Goal: Navigation & Orientation: Find specific page/section

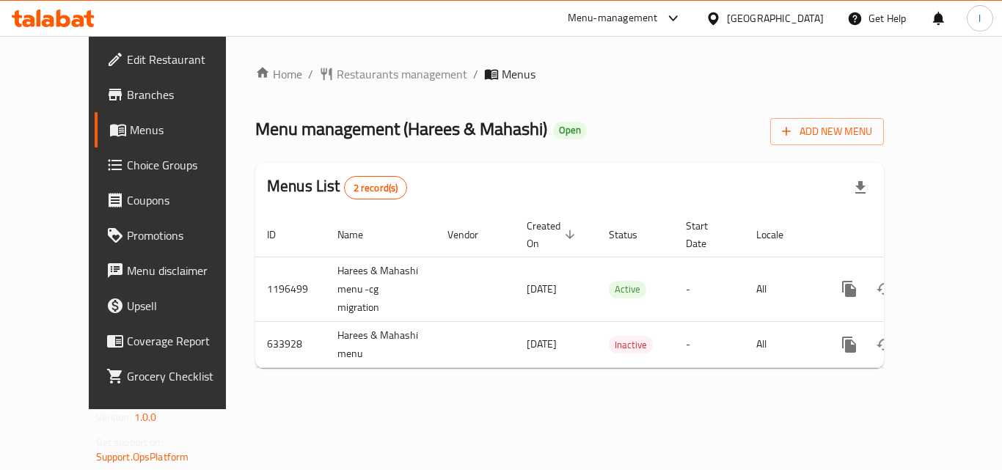
click at [658, 21] on div "Menu-management" at bounding box center [613, 19] width 90 height 18
click at [556, 126] on div "Restaurant-Management" at bounding box center [534, 128] width 115 height 16
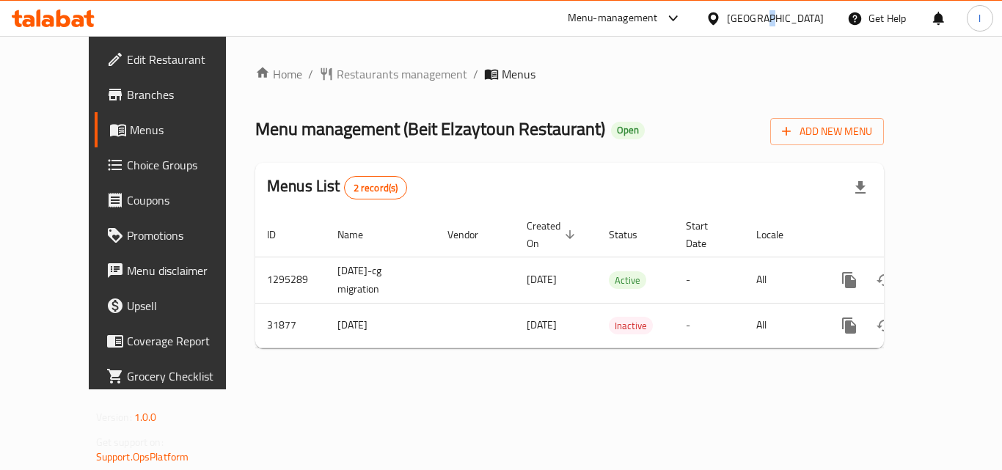
click at [764, 11] on div "[GEOGRAPHIC_DATA]" at bounding box center [775, 18] width 97 height 16
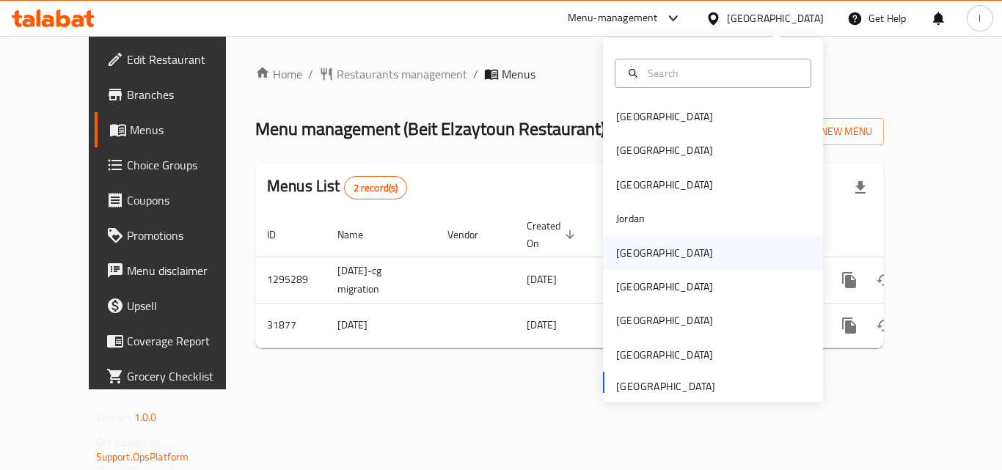
click at [642, 252] on div "Kuwait" at bounding box center [664, 253] width 120 height 34
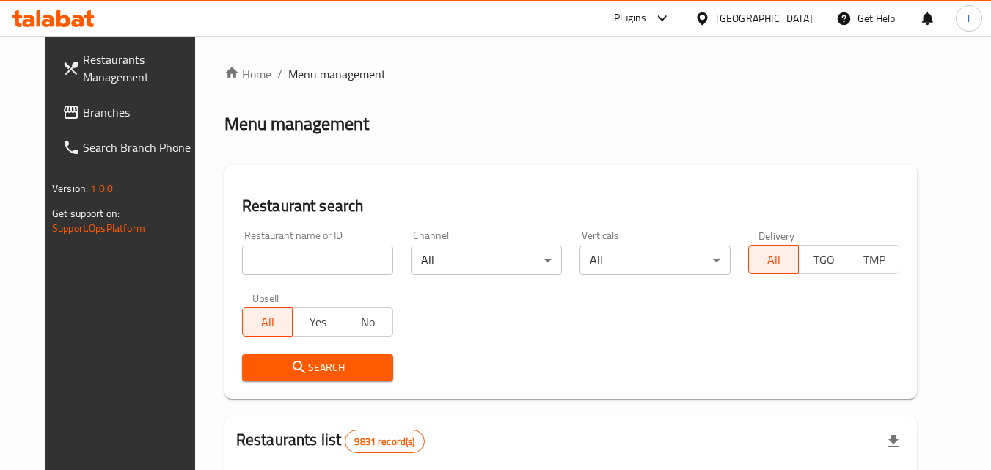
click at [83, 103] on span "Branches" at bounding box center [141, 112] width 116 height 18
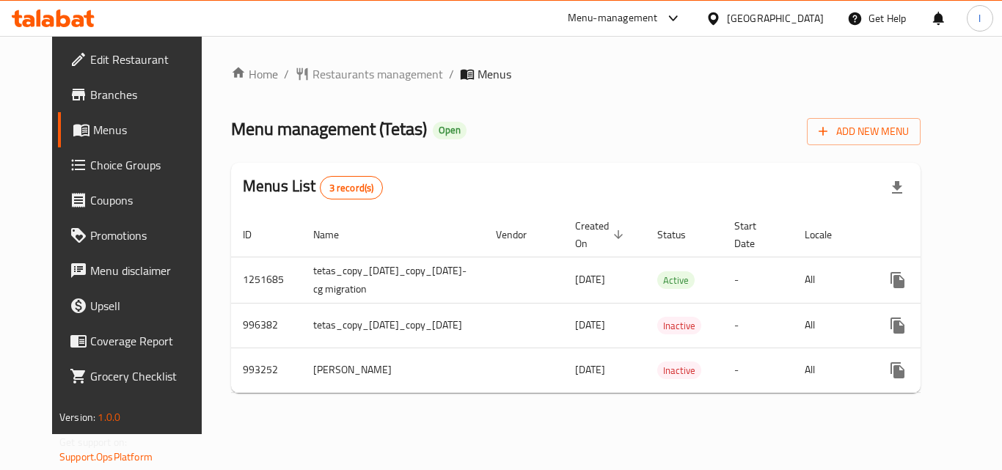
click at [806, 17] on div "Kuwait" at bounding box center [775, 18] width 97 height 16
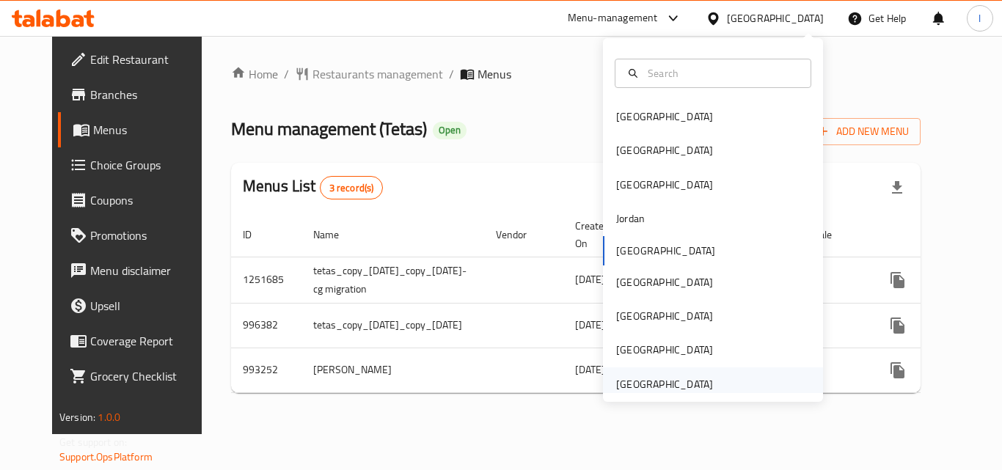
click at [662, 382] on div "[GEOGRAPHIC_DATA]" at bounding box center [664, 384] width 97 height 16
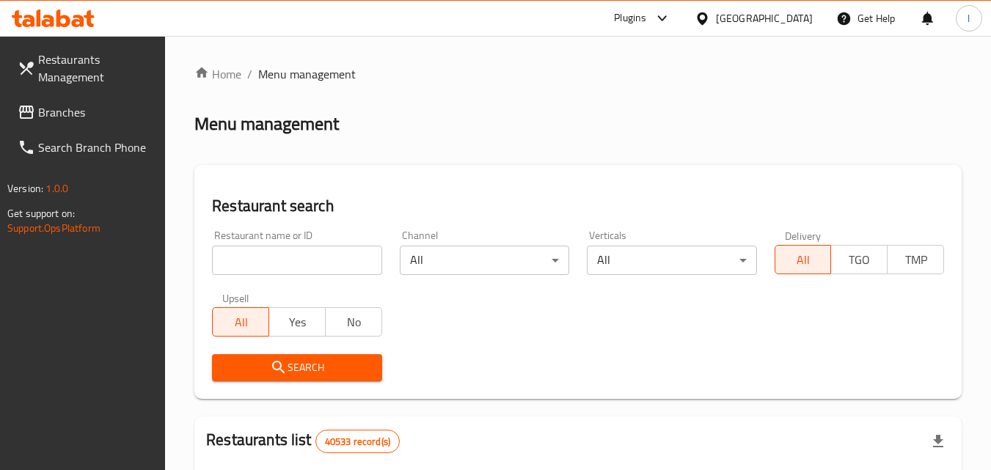
click at [67, 106] on span "Branches" at bounding box center [96, 112] width 116 height 18
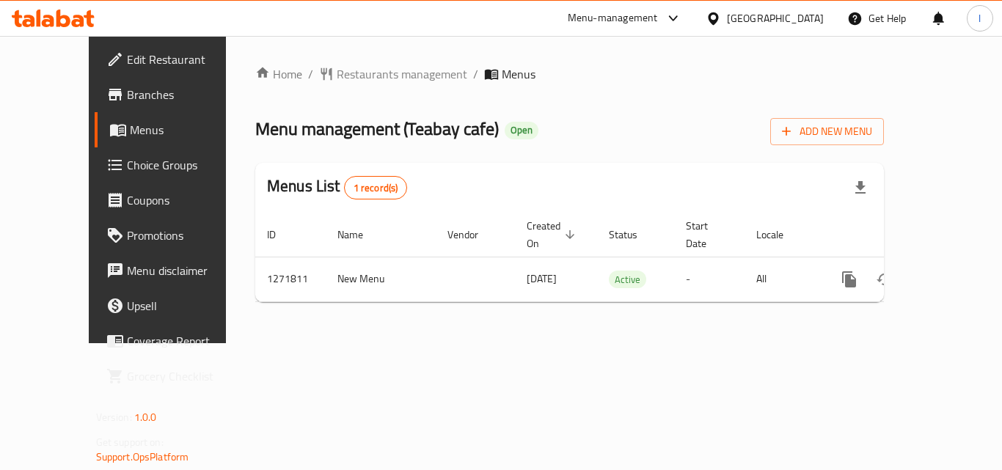
click at [635, 18] on div "Menu-management" at bounding box center [613, 19] width 90 height 18
click at [533, 127] on div "Restaurant-Management" at bounding box center [534, 128] width 115 height 16
click at [775, 24] on div "[GEOGRAPHIC_DATA]" at bounding box center [775, 18] width 97 height 16
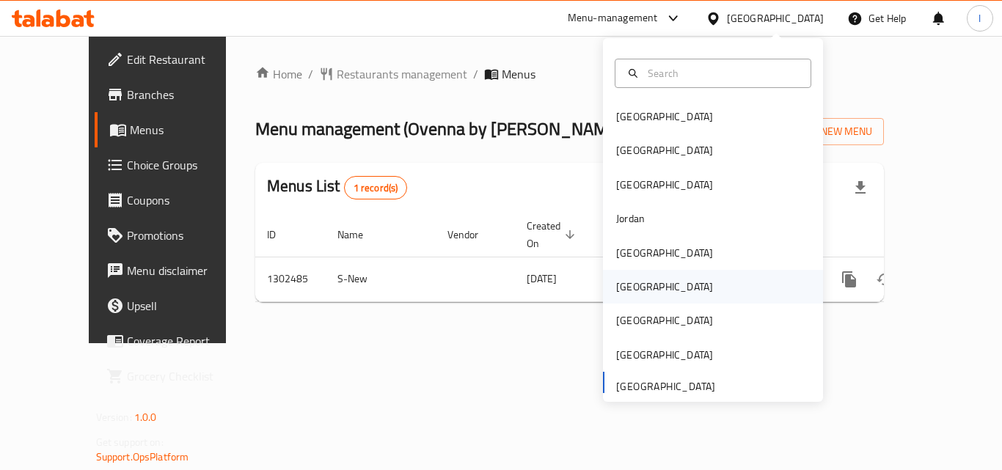
click at [653, 299] on div "[GEOGRAPHIC_DATA]" at bounding box center [713, 287] width 220 height 34
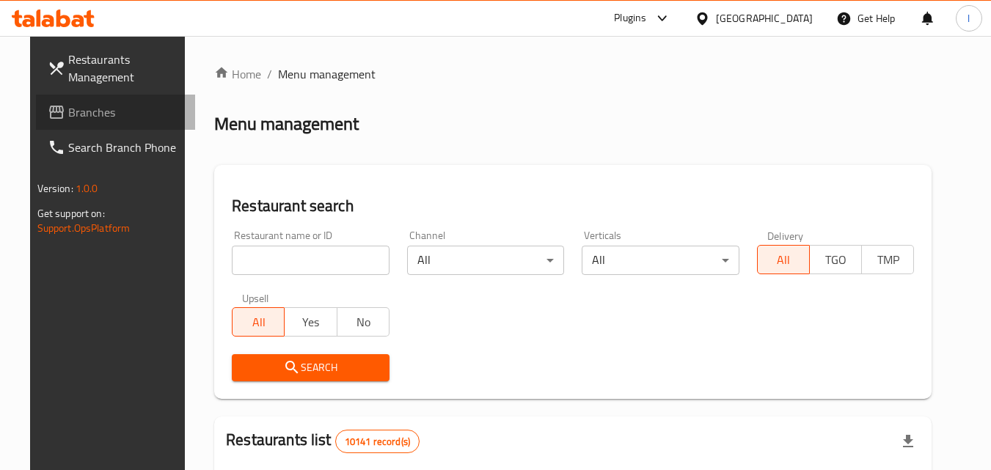
click at [68, 111] on span "Branches" at bounding box center [126, 112] width 116 height 18
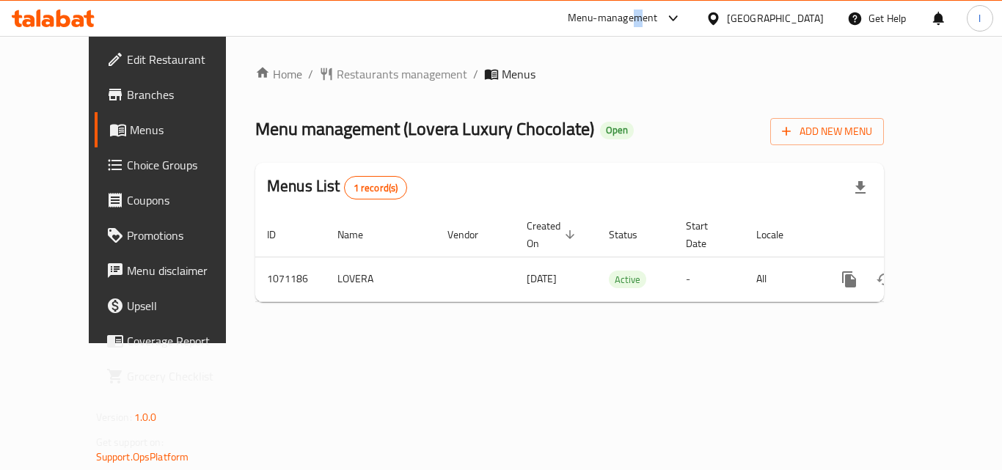
drag, startPoint x: 708, startPoint y: 16, endPoint x: 764, endPoint y: 23, distance: 55.5
click at [658, 16] on div "Menu-management" at bounding box center [613, 19] width 90 height 18
click at [812, 17] on div "[GEOGRAPHIC_DATA]" at bounding box center [775, 18] width 97 height 16
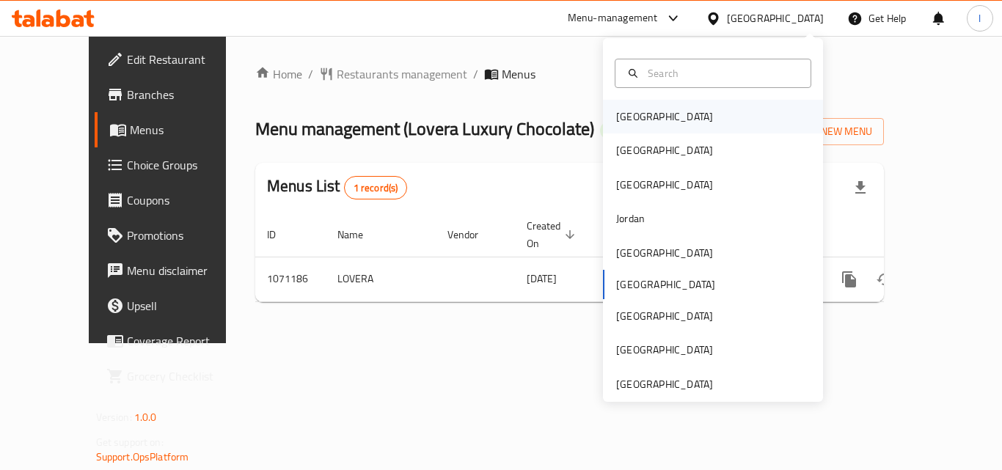
click at [676, 114] on div "[GEOGRAPHIC_DATA]" at bounding box center [713, 117] width 220 height 34
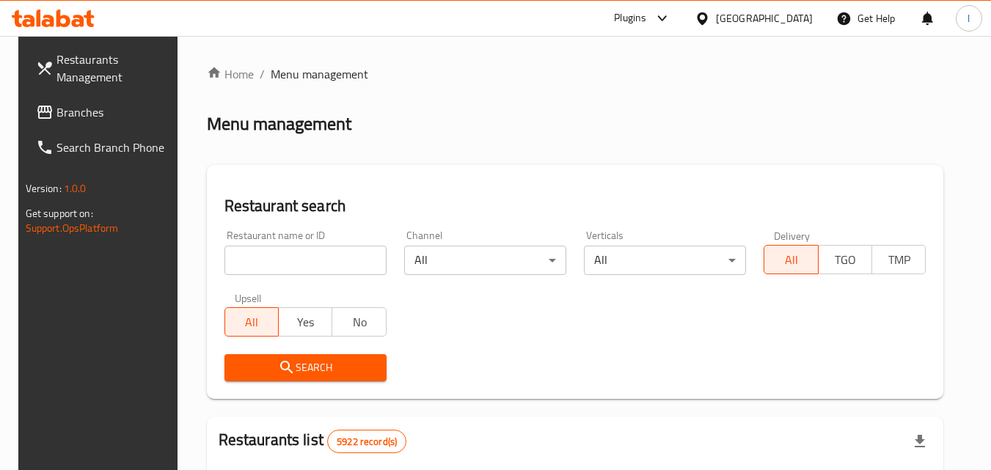
click at [73, 110] on span "Branches" at bounding box center [114, 112] width 116 height 18
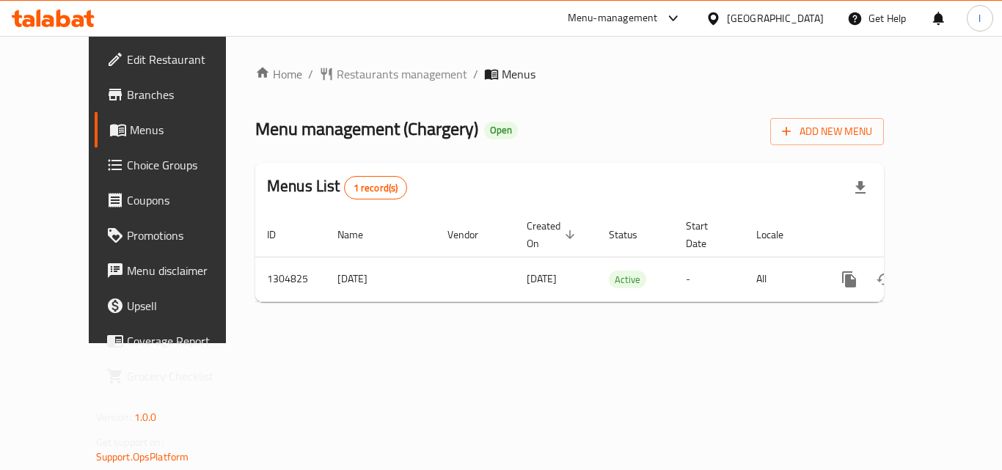
click at [821, 14] on div "[GEOGRAPHIC_DATA]" at bounding box center [775, 18] width 97 height 16
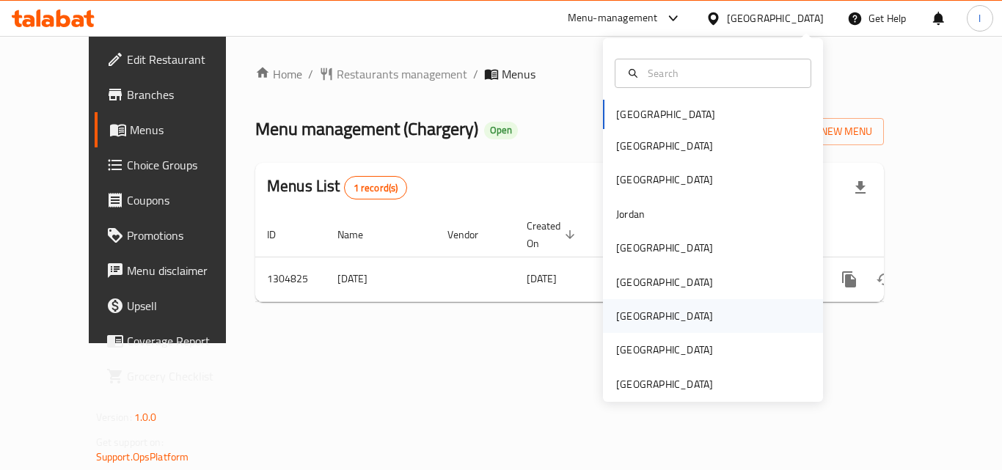
click at [620, 311] on div "[GEOGRAPHIC_DATA]" at bounding box center [664, 316] width 97 height 16
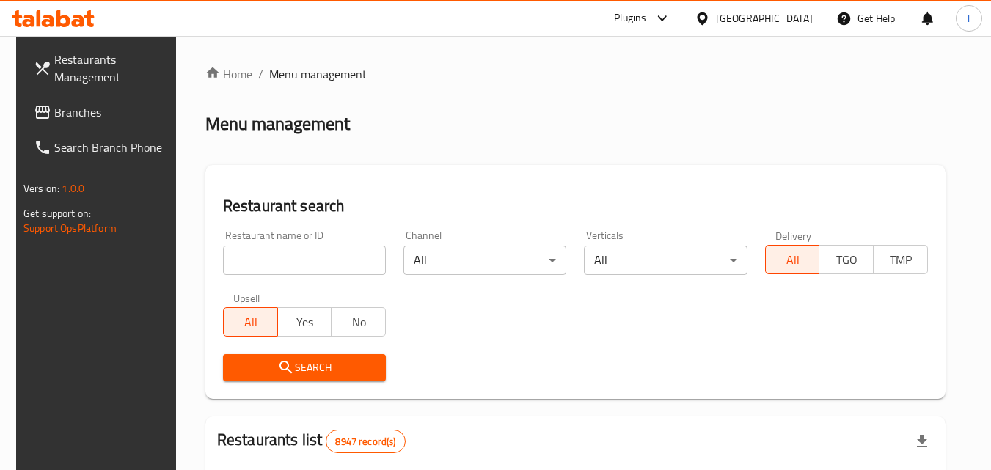
drag, startPoint x: 194, startPoint y: 125, endPoint x: 238, endPoint y: 131, distance: 45.0
click at [217, 131] on div "Home / Menu management Menu management Restaurant search Restaurant name or ID …" at bounding box center [575, 475] width 799 height 878
click at [54, 106] on span "Branches" at bounding box center [112, 112] width 116 height 18
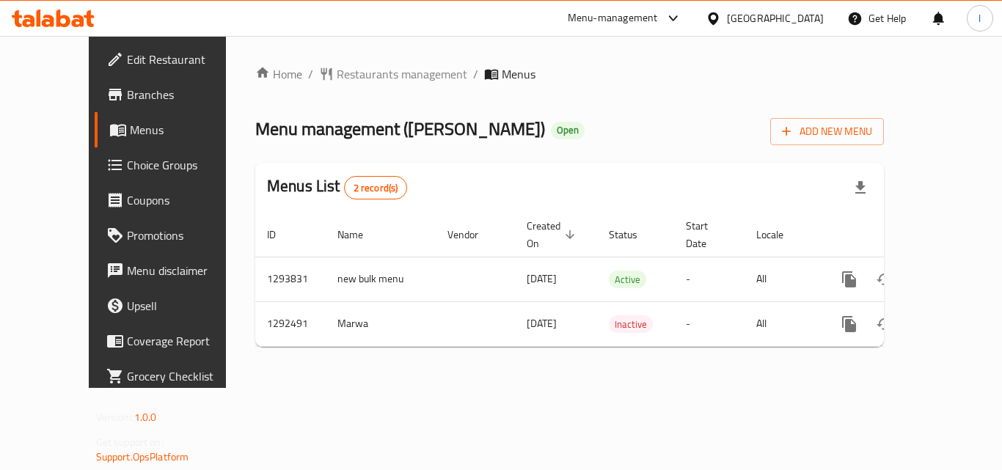
click at [806, 19] on div "[GEOGRAPHIC_DATA]" at bounding box center [775, 18] width 97 height 16
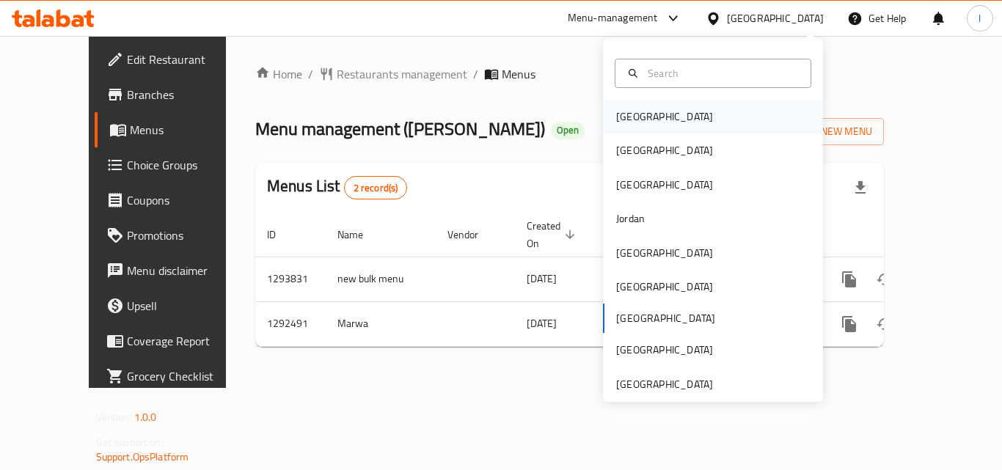
click at [638, 111] on div "[GEOGRAPHIC_DATA]" at bounding box center [664, 117] width 97 height 16
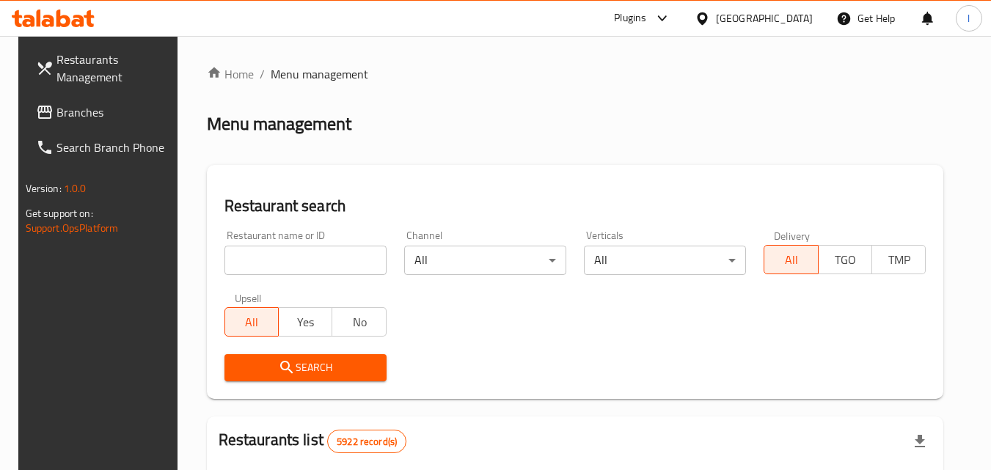
click at [69, 109] on span "Branches" at bounding box center [114, 112] width 116 height 18
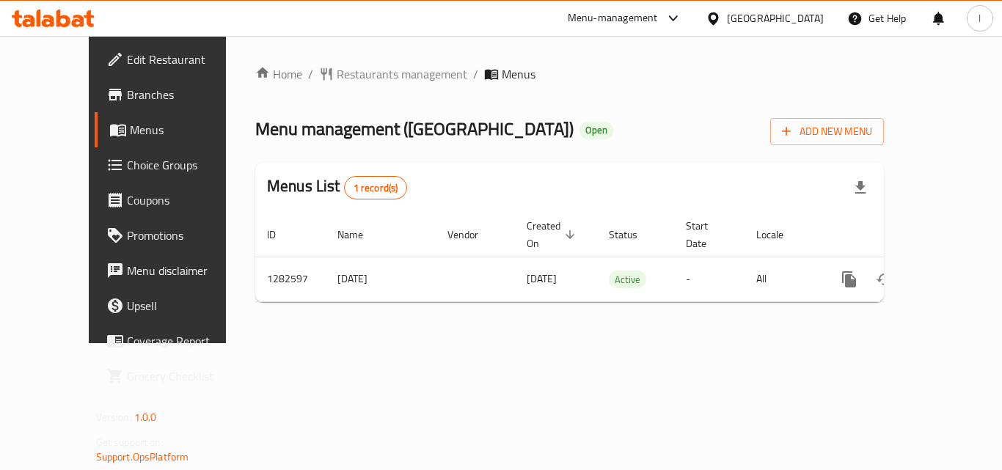
click at [807, 22] on div "[GEOGRAPHIC_DATA]" at bounding box center [775, 18] width 97 height 16
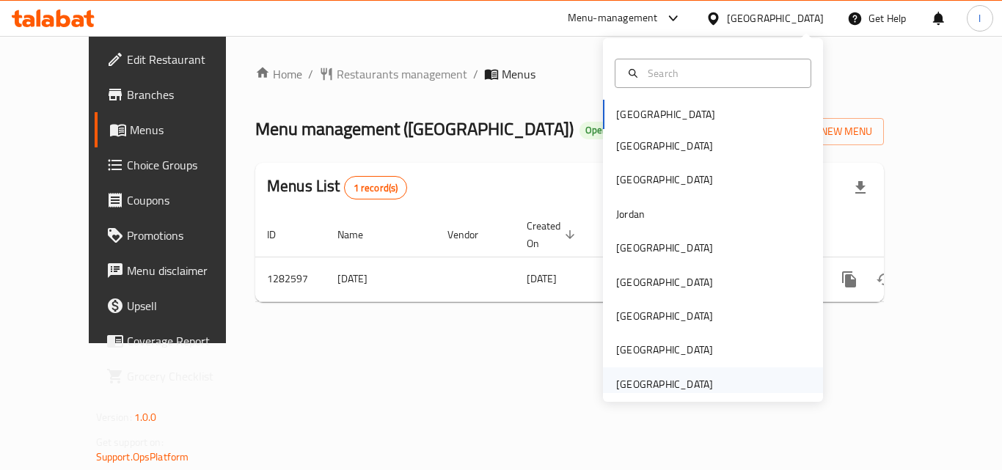
click at [758, 380] on div "[GEOGRAPHIC_DATA]" at bounding box center [713, 384] width 220 height 34
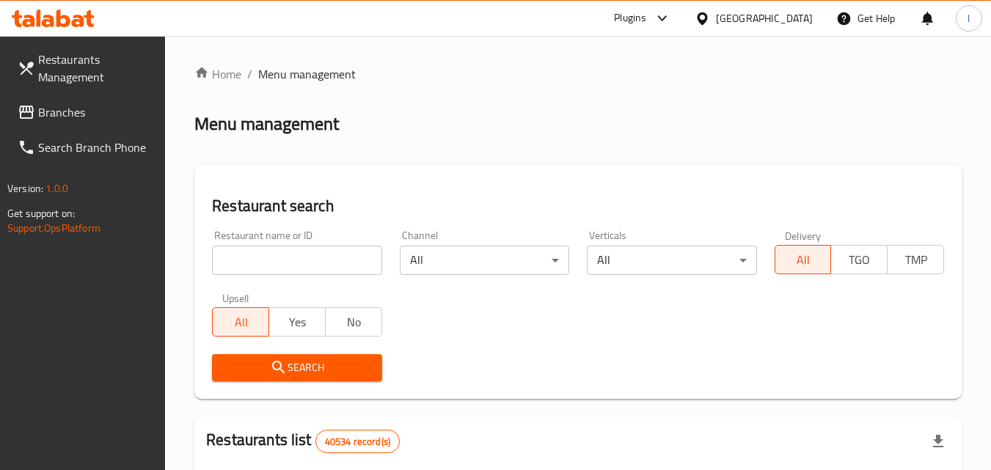
click at [42, 104] on span "Branches" at bounding box center [96, 112] width 116 height 18
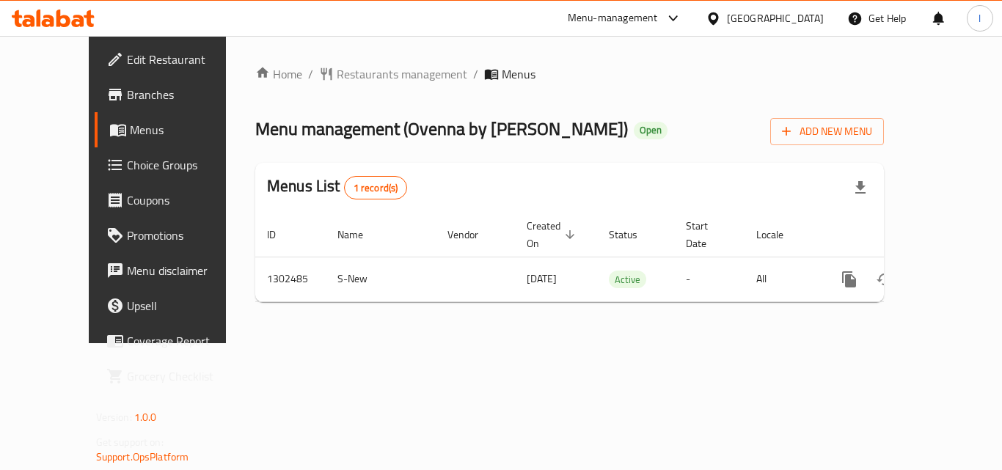
click at [718, 17] on icon at bounding box center [713, 18] width 10 height 12
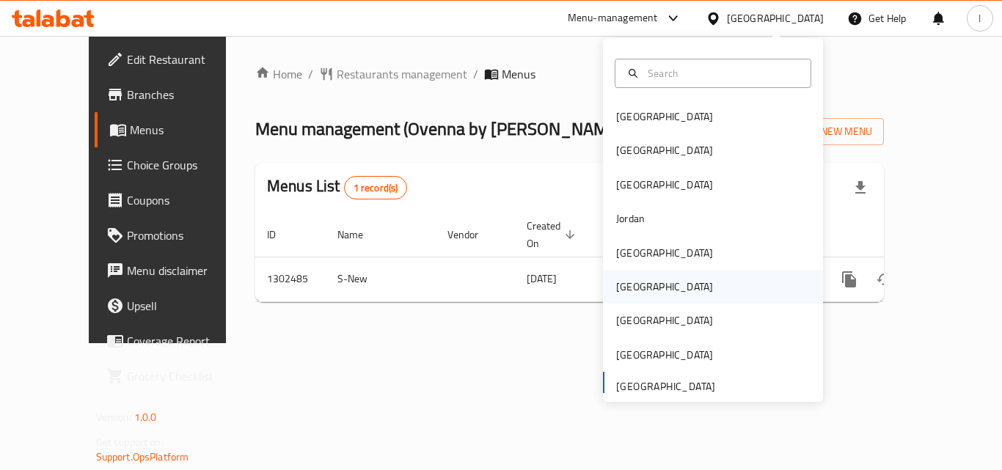
click at [659, 287] on div "[GEOGRAPHIC_DATA]" at bounding box center [713, 287] width 220 height 34
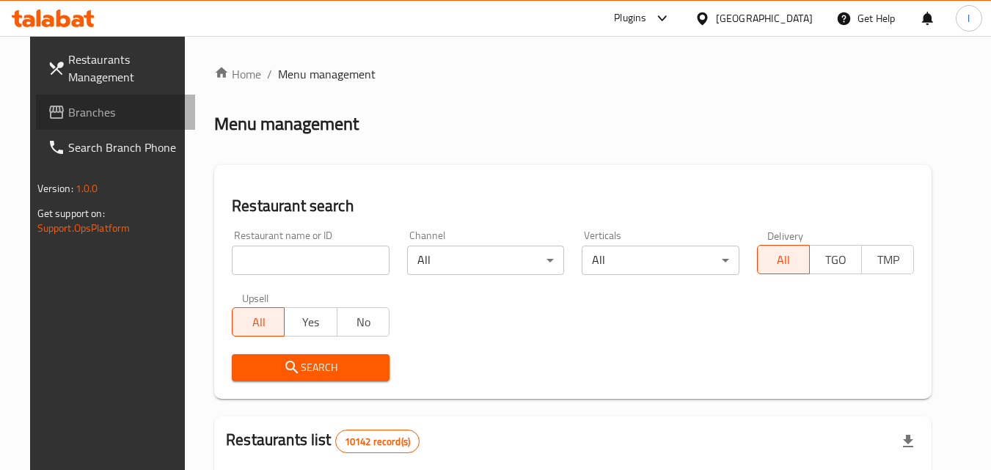
click at [68, 114] on span "Branches" at bounding box center [126, 112] width 116 height 18
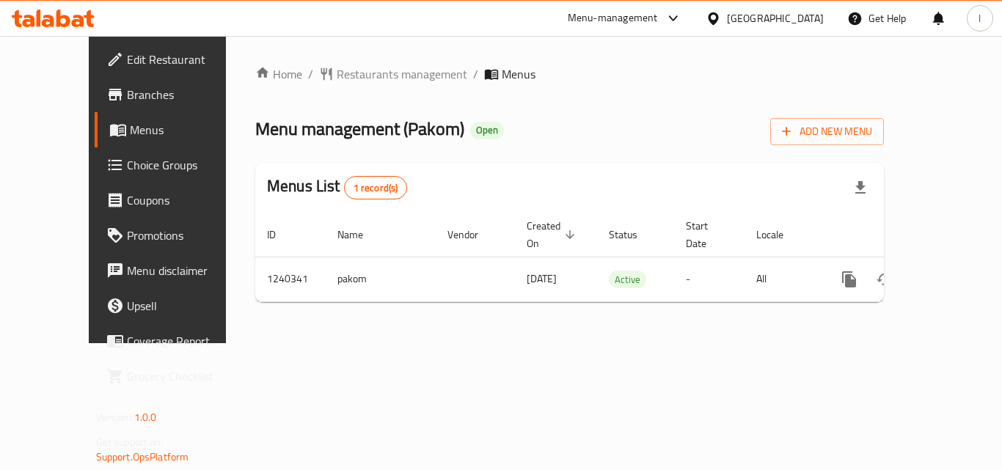
click at [721, 14] on icon at bounding box center [713, 18] width 15 height 15
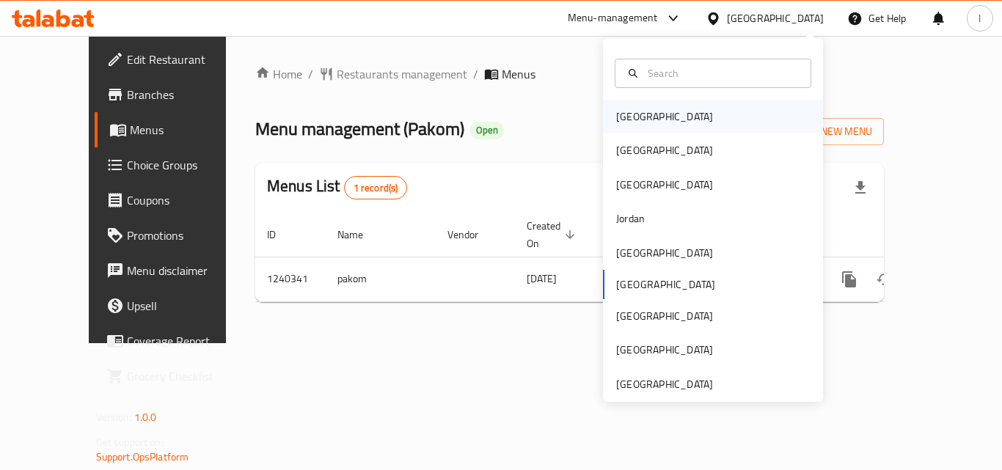
click at [686, 106] on div "[GEOGRAPHIC_DATA]" at bounding box center [713, 117] width 220 height 34
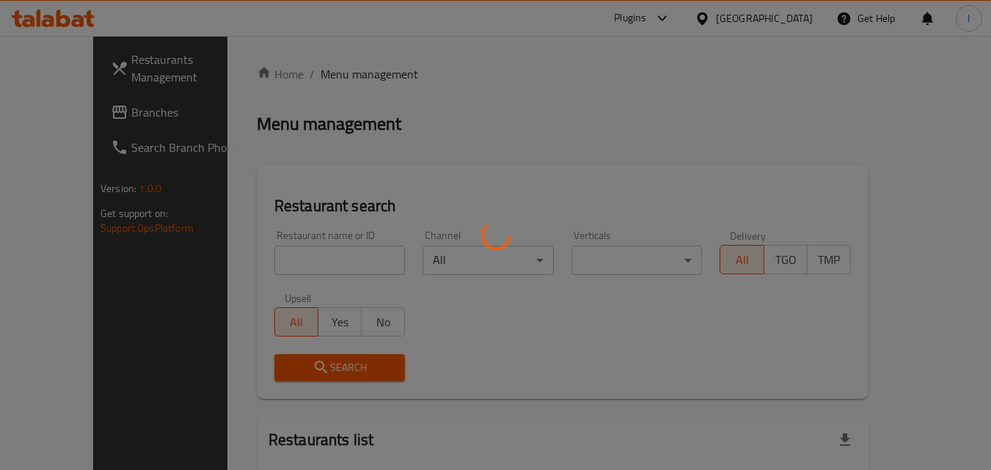
click at [72, 112] on div at bounding box center [495, 235] width 991 height 470
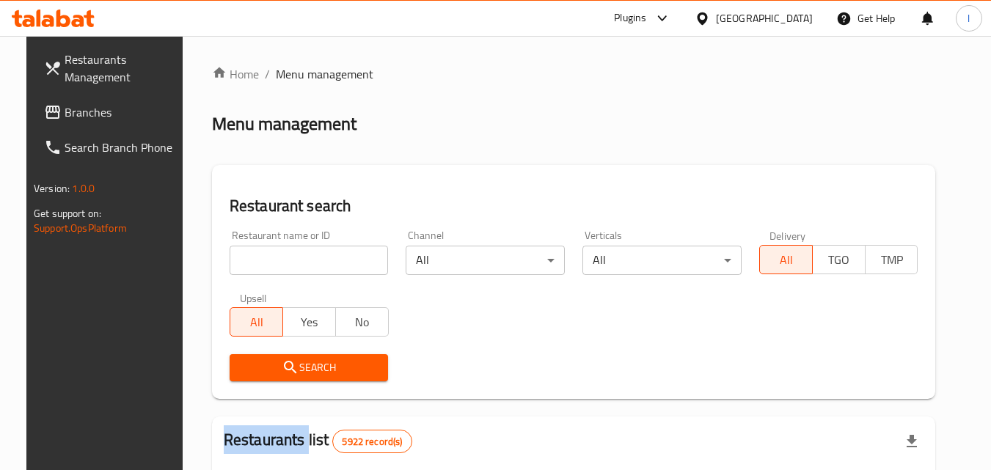
click at [72, 112] on div at bounding box center [495, 235] width 991 height 470
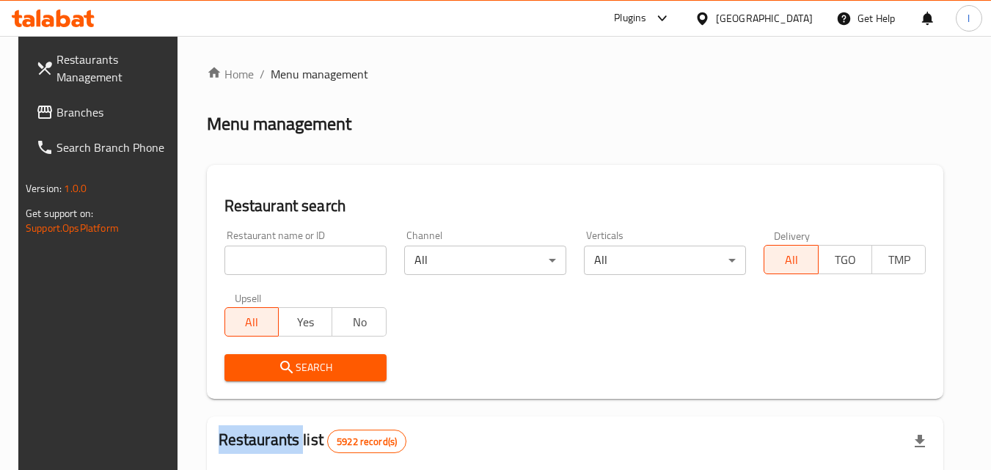
click at [72, 112] on span "Branches" at bounding box center [114, 112] width 116 height 18
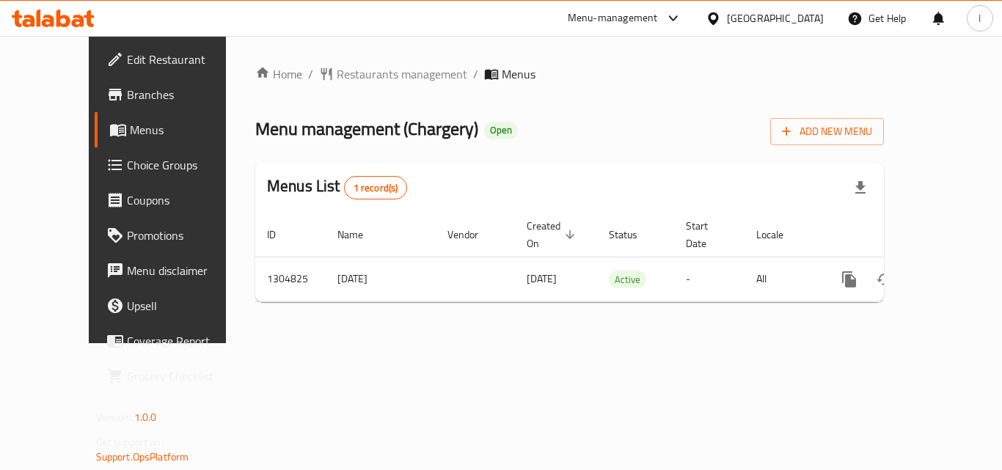
click at [694, 5] on div "Menu-management" at bounding box center [625, 18] width 138 height 35
click at [694, 9] on div "Menu-management" at bounding box center [625, 18] width 138 height 35
click at [658, 17] on div "Menu-management" at bounding box center [613, 19] width 90 height 18
click at [623, 128] on div "Restaurant-Management" at bounding box center [594, 128] width 115 height 16
click at [794, 15] on div "[GEOGRAPHIC_DATA]" at bounding box center [775, 18] width 97 height 16
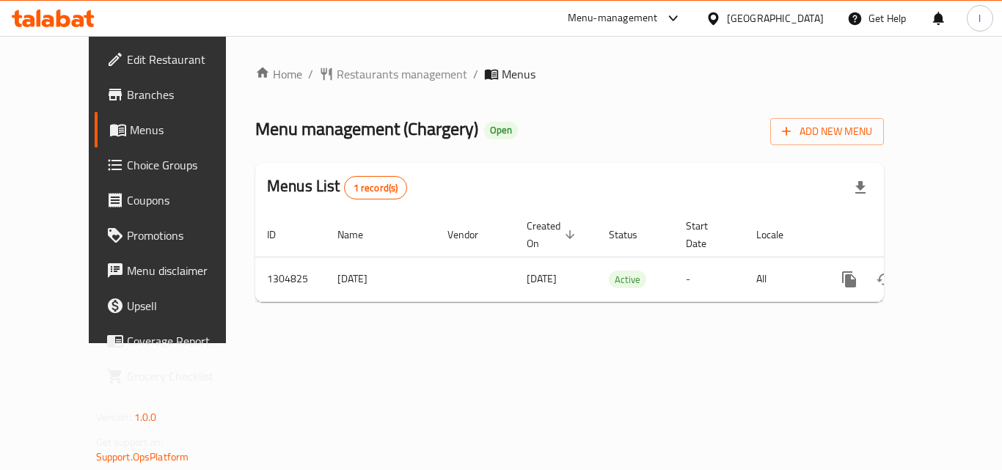
click at [658, 13] on div "Menu-management" at bounding box center [613, 19] width 90 height 18
click at [576, 129] on div "Restaurant-Management" at bounding box center [594, 128] width 115 height 16
click at [797, 22] on div "[GEOGRAPHIC_DATA]" at bounding box center [775, 18] width 97 height 16
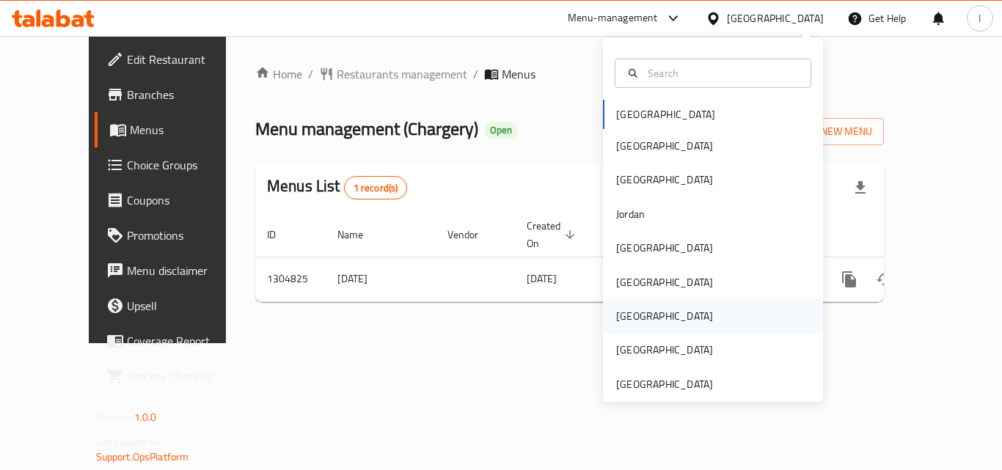
click at [656, 307] on div "Qatar" at bounding box center [713, 316] width 220 height 34
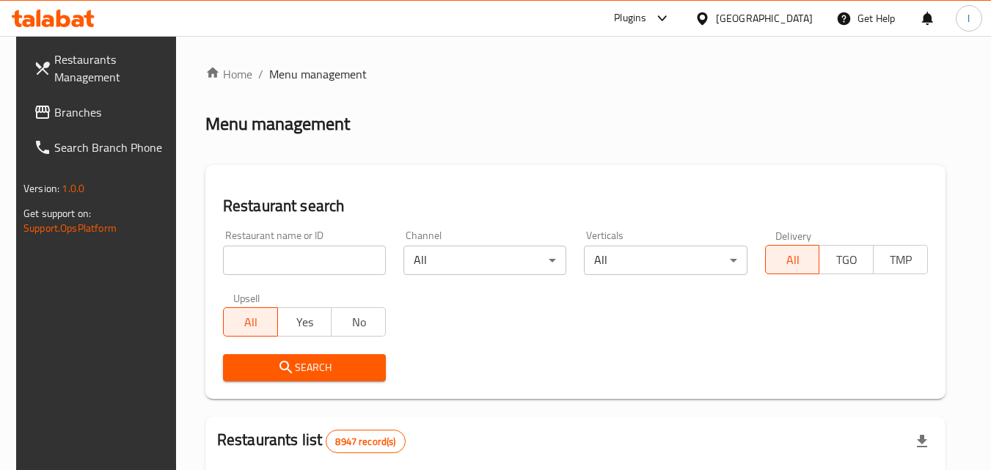
click at [67, 103] on span "Branches" at bounding box center [112, 112] width 116 height 18
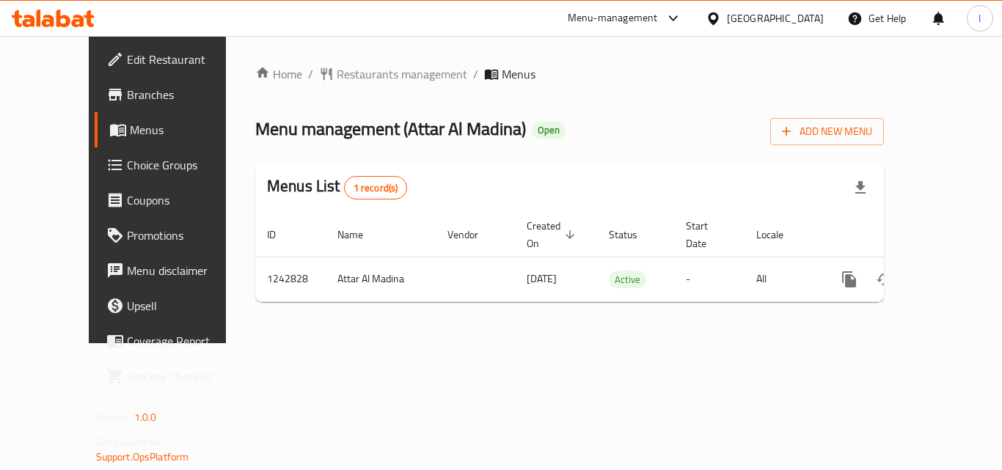
click at [791, 8] on div "[GEOGRAPHIC_DATA]" at bounding box center [765, 18] width 142 height 35
click at [727, 13] on div at bounding box center [716, 18] width 21 height 16
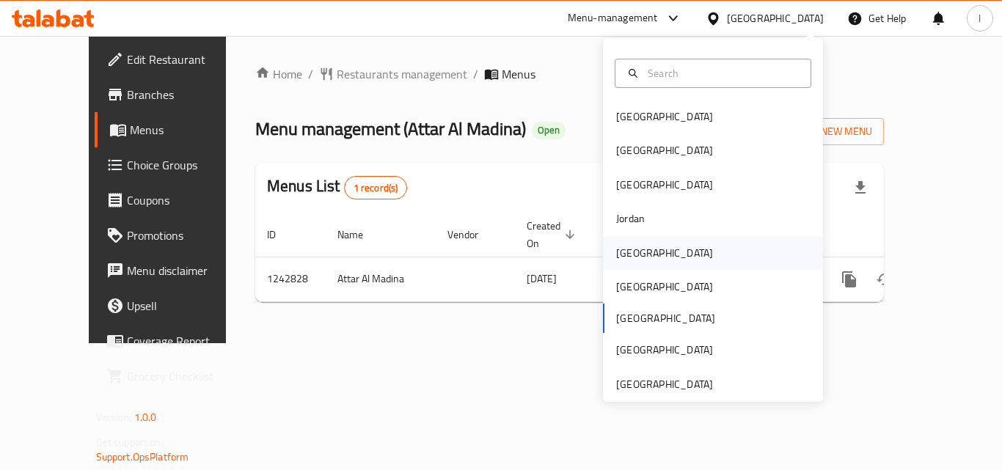
click at [660, 253] on div "[GEOGRAPHIC_DATA]" at bounding box center [713, 253] width 220 height 34
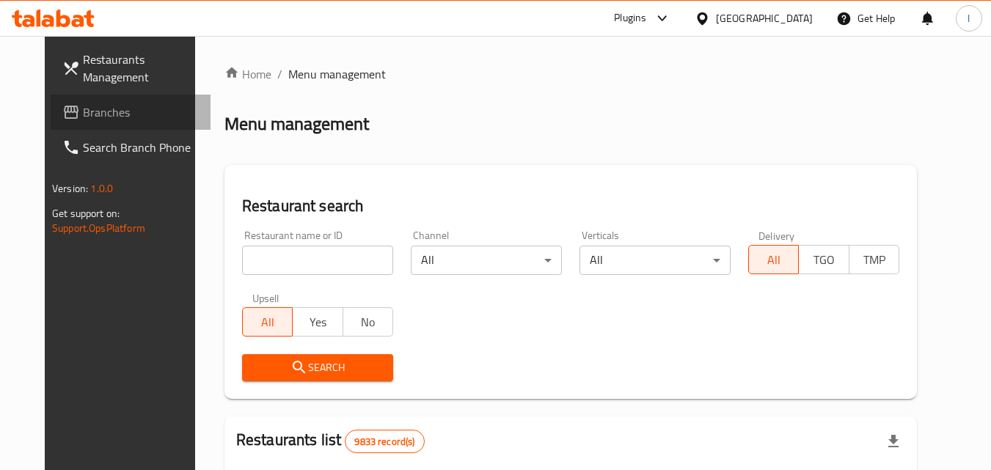
click at [83, 106] on span "Branches" at bounding box center [141, 112] width 116 height 18
click at [83, 111] on span "Branches" at bounding box center [141, 112] width 116 height 18
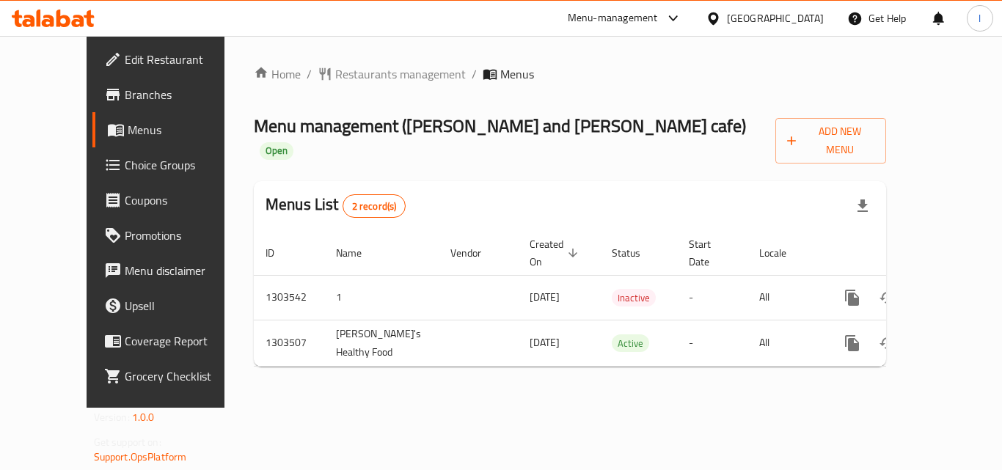
click at [717, 11] on icon at bounding box center [713, 18] width 15 height 15
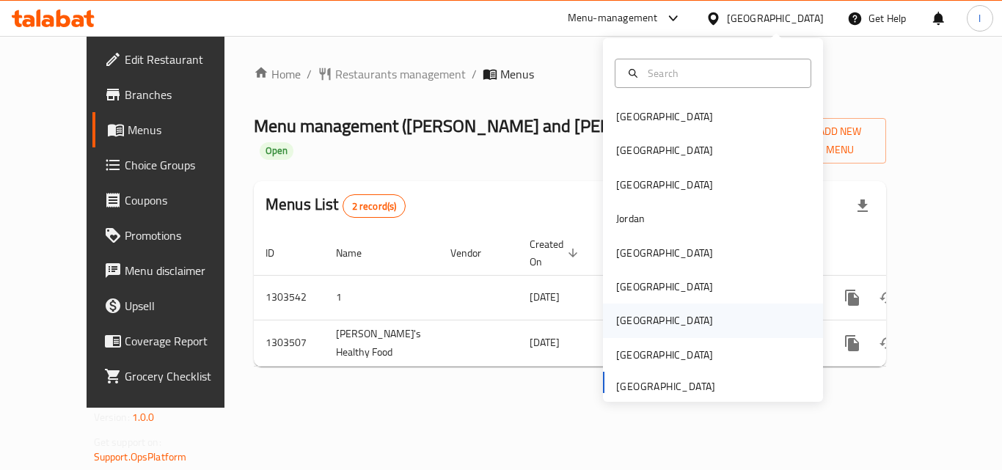
click at [634, 317] on div "[GEOGRAPHIC_DATA]" at bounding box center [664, 321] width 120 height 34
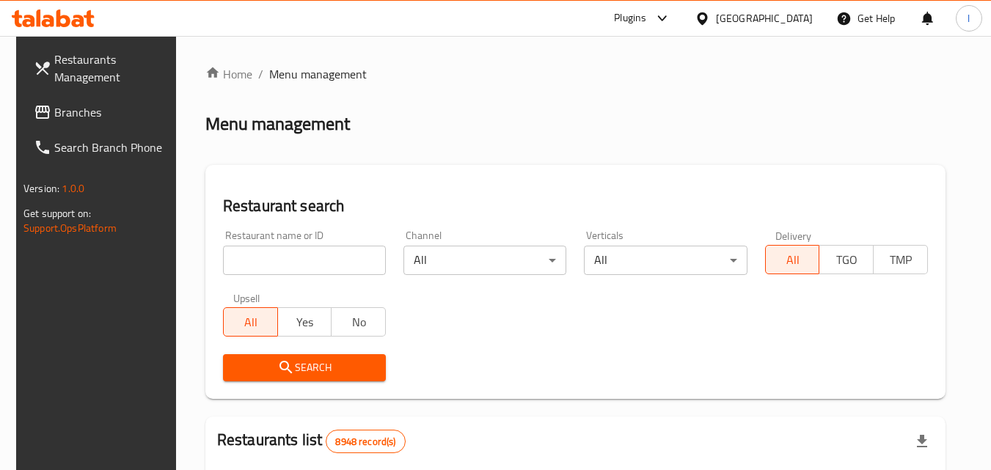
click at [54, 111] on span "Branches" at bounding box center [112, 112] width 116 height 18
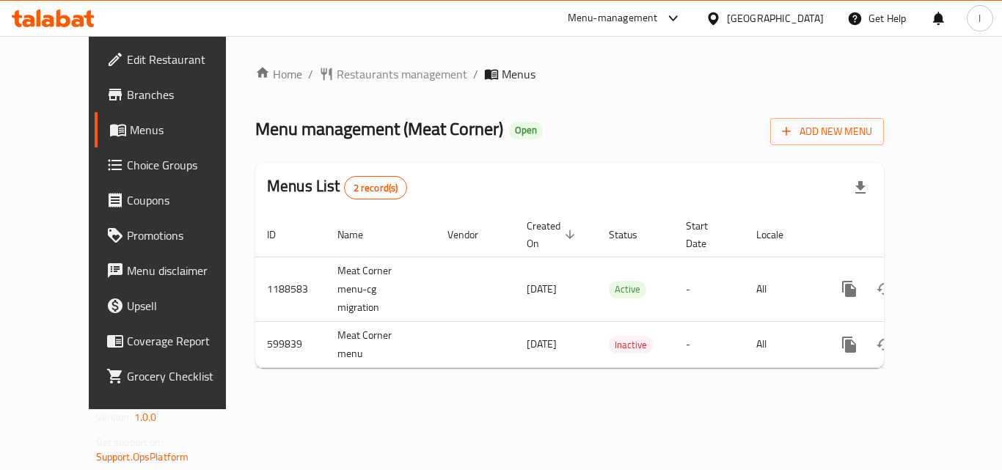
click at [815, 12] on div "[GEOGRAPHIC_DATA]" at bounding box center [775, 18] width 97 height 16
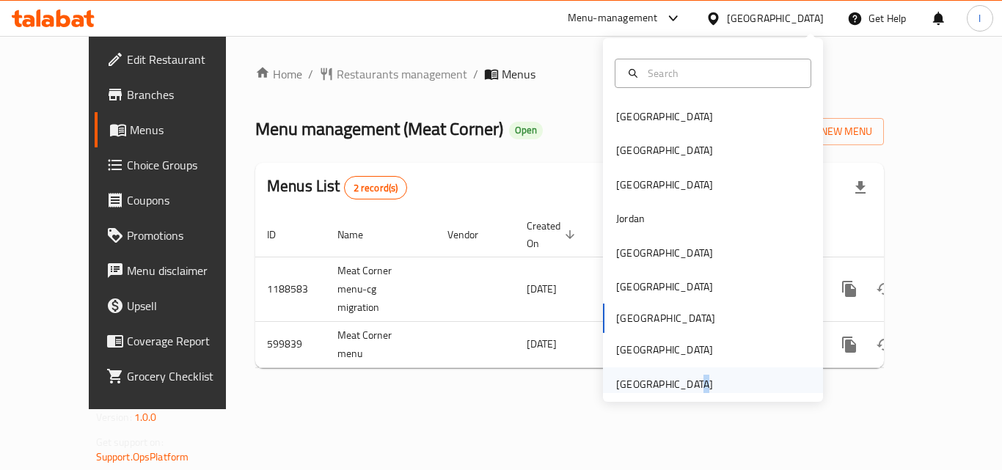
click at [679, 380] on div "[GEOGRAPHIC_DATA]" at bounding box center [664, 384] width 97 height 16
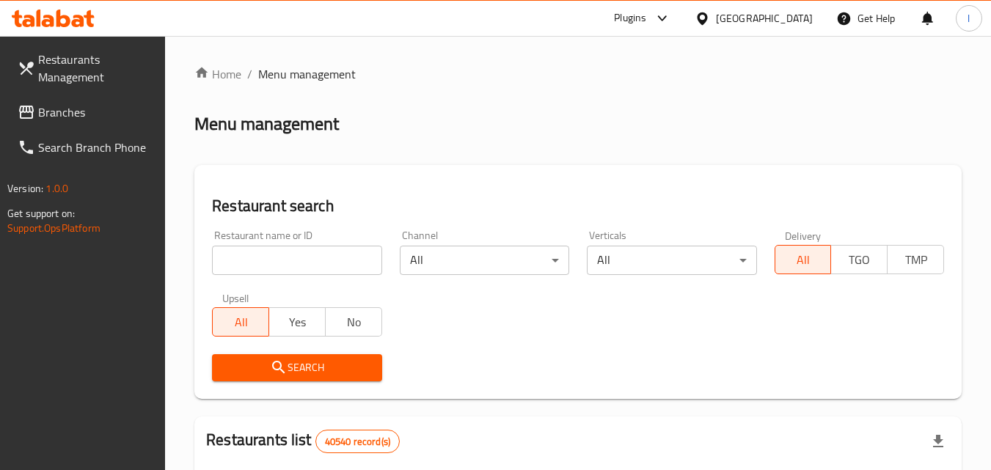
click at [63, 109] on span "Branches" at bounding box center [96, 112] width 116 height 18
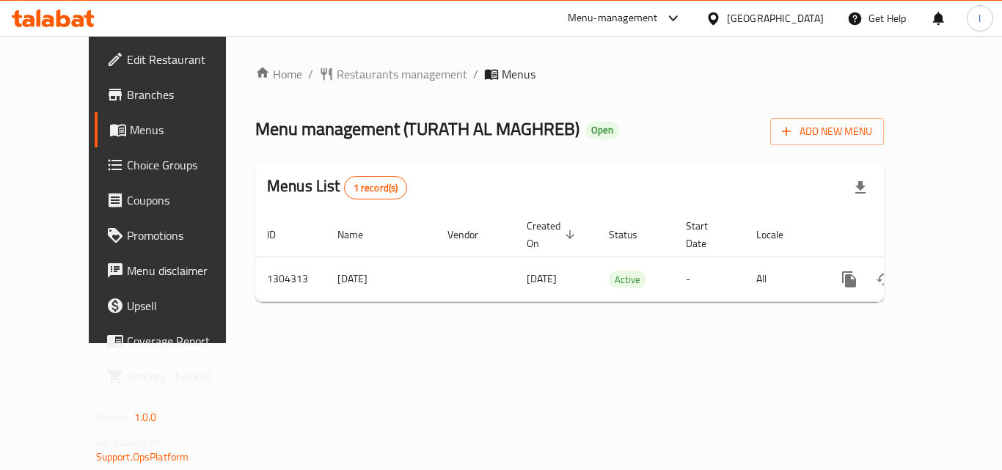
click at [780, 8] on div "[GEOGRAPHIC_DATA]" at bounding box center [765, 18] width 142 height 35
click at [761, 24] on div "[GEOGRAPHIC_DATA]" at bounding box center [775, 18] width 97 height 16
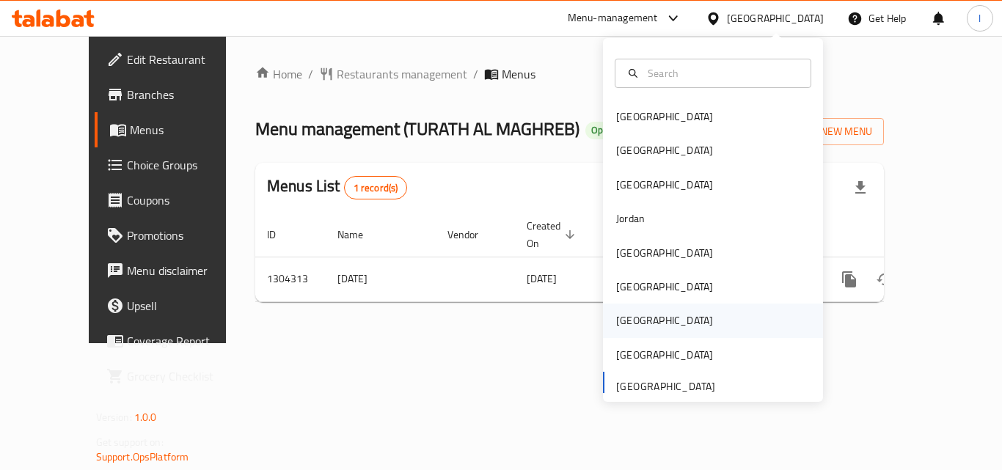
click at [622, 318] on div "[GEOGRAPHIC_DATA]" at bounding box center [664, 320] width 97 height 16
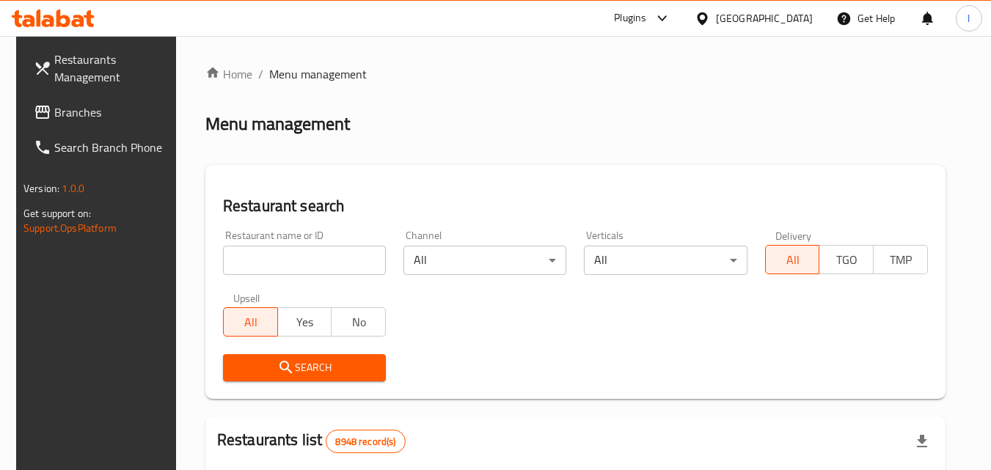
click at [54, 110] on span "Branches" at bounding box center [112, 112] width 116 height 18
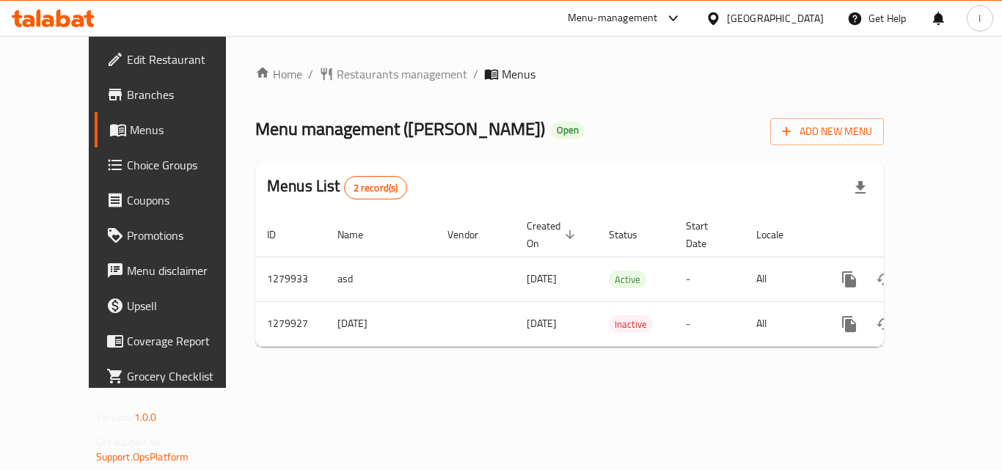
click at [802, 8] on div "Qatar" at bounding box center [765, 18] width 142 height 35
click at [808, 18] on div "Qatar" at bounding box center [775, 18] width 97 height 16
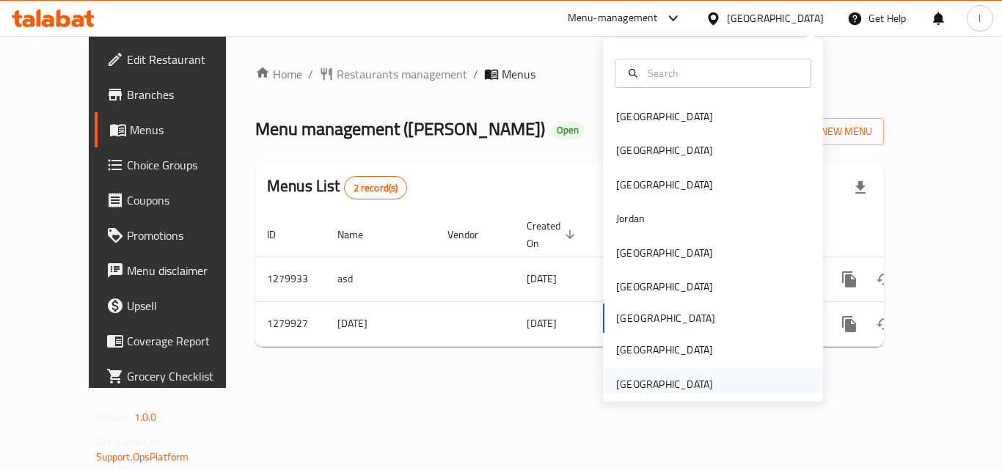
click at [745, 389] on div "[GEOGRAPHIC_DATA]" at bounding box center [713, 384] width 220 height 34
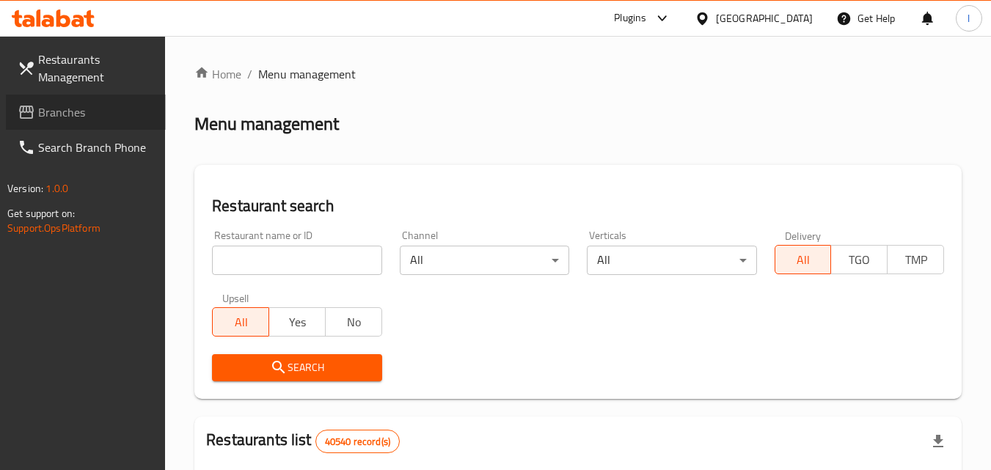
click at [68, 104] on span "Branches" at bounding box center [96, 112] width 116 height 18
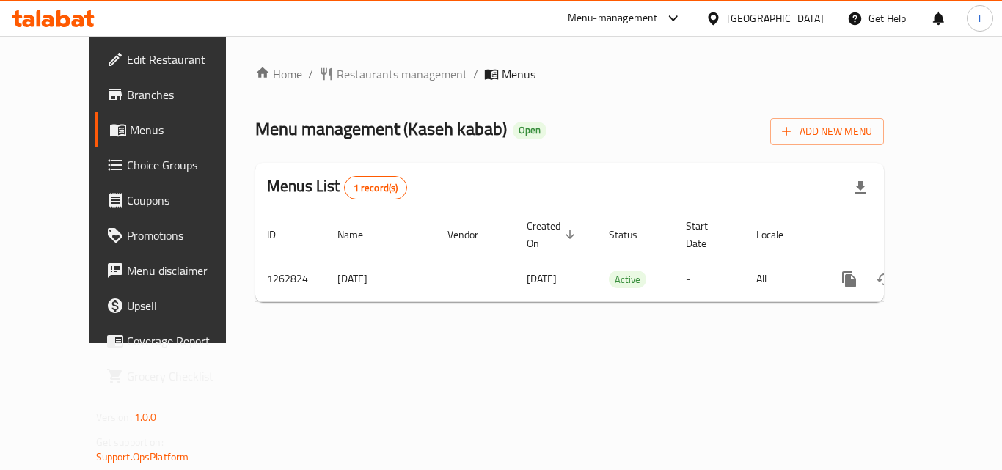
click at [99, 84] on link "Branches" at bounding box center [175, 94] width 161 height 35
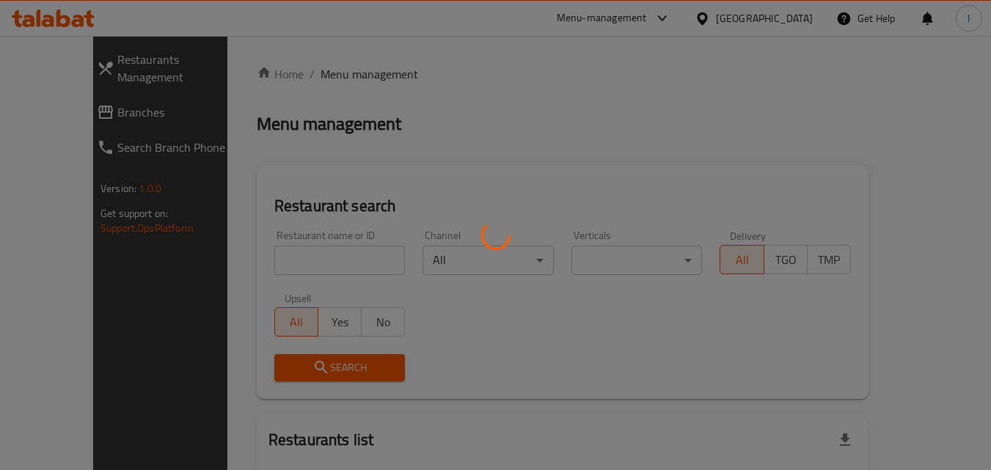
drag, startPoint x: 77, startPoint y: 93, endPoint x: 59, endPoint y: 88, distance: 19.0
click at [59, 88] on div at bounding box center [495, 235] width 991 height 470
click at [50, 89] on div at bounding box center [495, 235] width 991 height 470
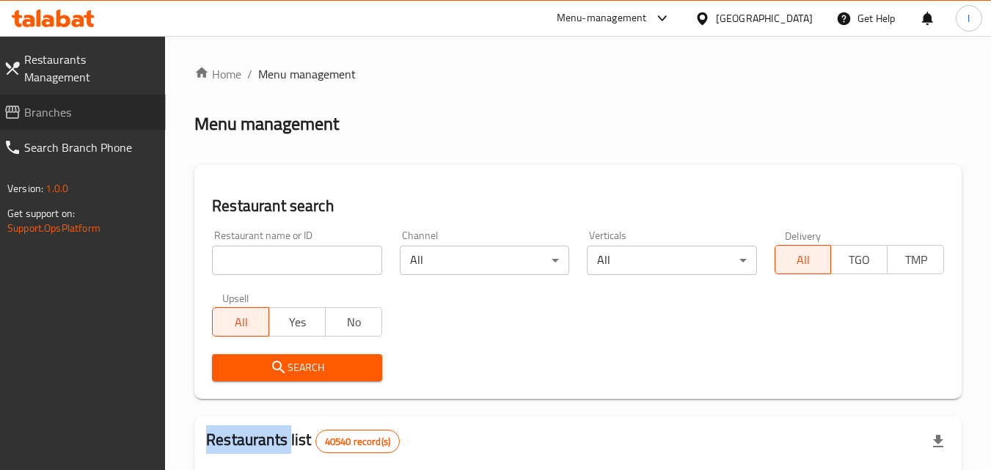
click at [43, 103] on span "Branches" at bounding box center [89, 112] width 130 height 18
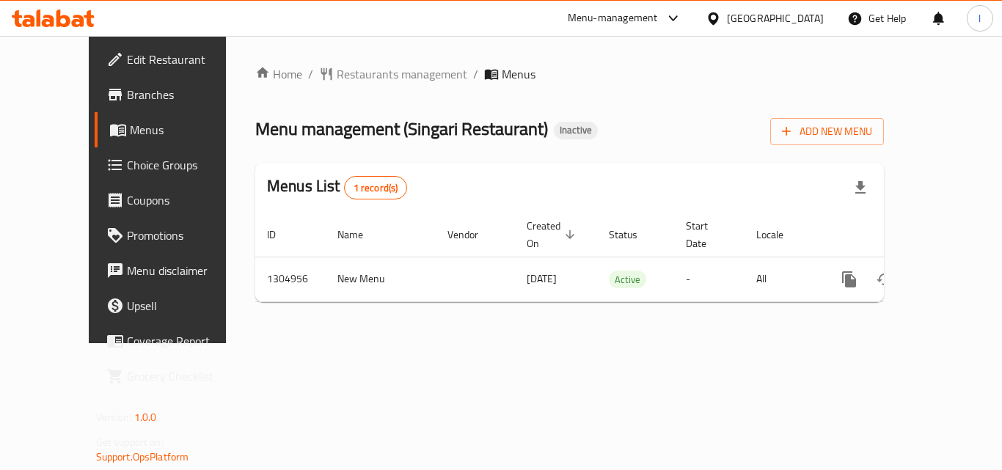
click at [608, 12] on div "Menu-management" at bounding box center [613, 19] width 90 height 18
click at [552, 130] on div "Restaurant-Management" at bounding box center [534, 128] width 115 height 16
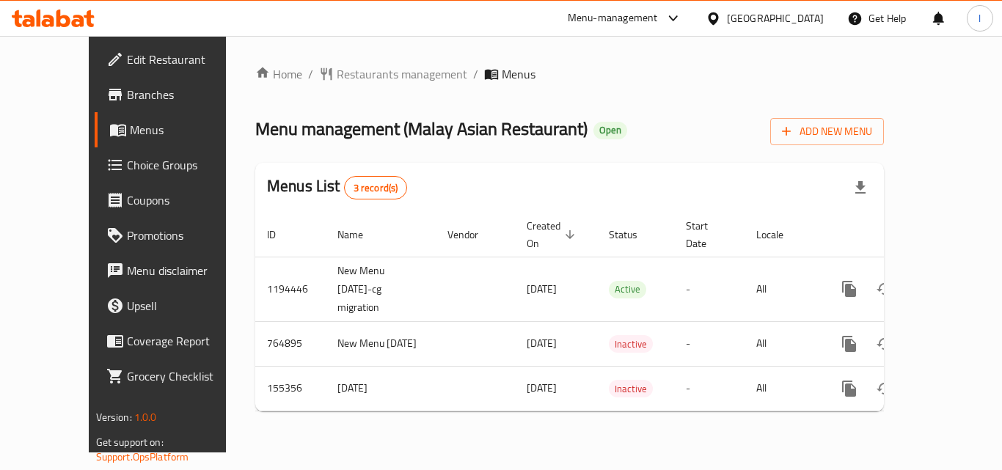
click at [778, 18] on div "[GEOGRAPHIC_DATA]" at bounding box center [775, 18] width 97 height 16
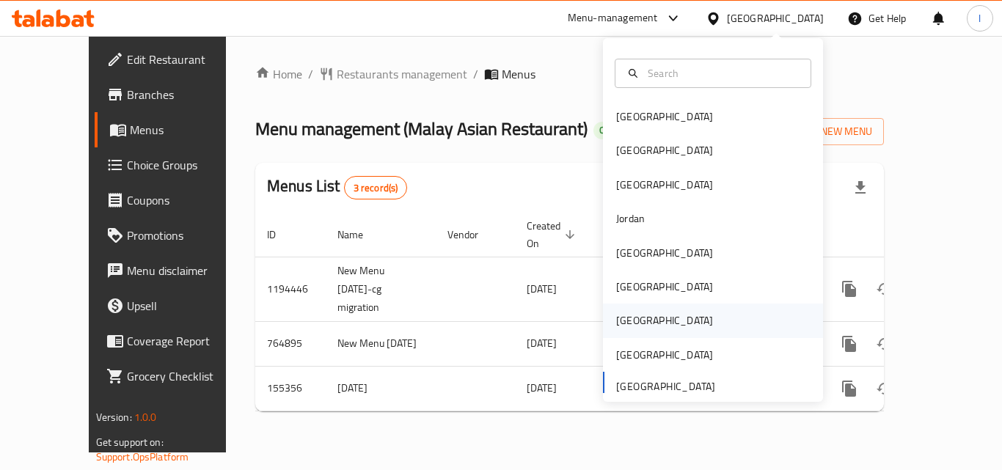
click at [626, 321] on div "[GEOGRAPHIC_DATA]" at bounding box center [664, 320] width 97 height 16
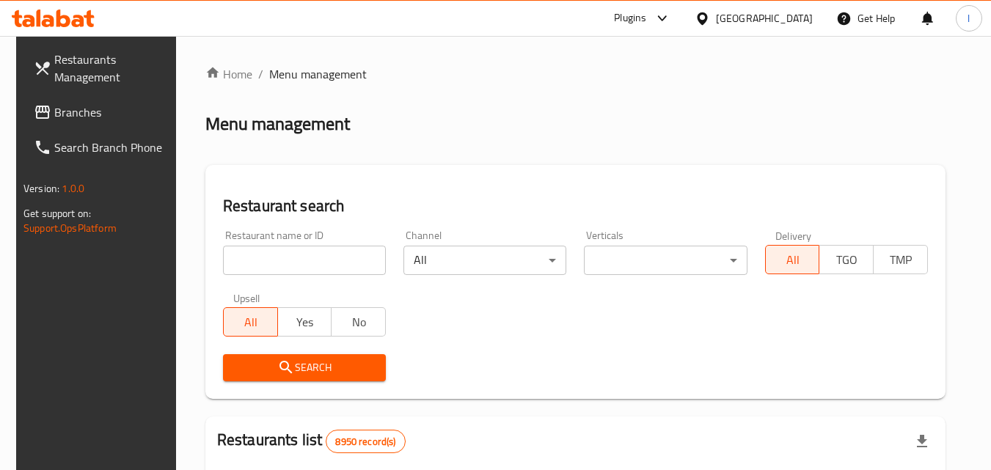
click at [54, 109] on span "Branches" at bounding box center [112, 112] width 116 height 18
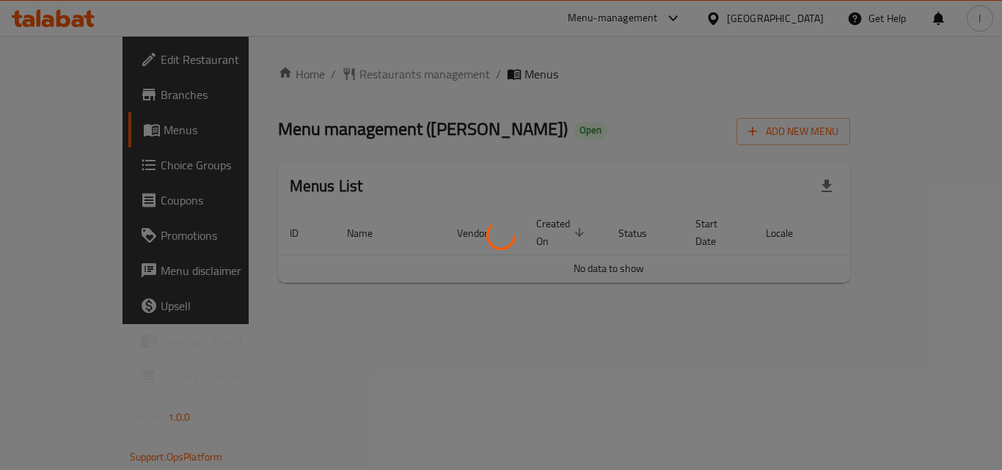
click at [657, 246] on div at bounding box center [501, 235] width 1002 height 470
click at [414, 152] on div at bounding box center [501, 235] width 1002 height 470
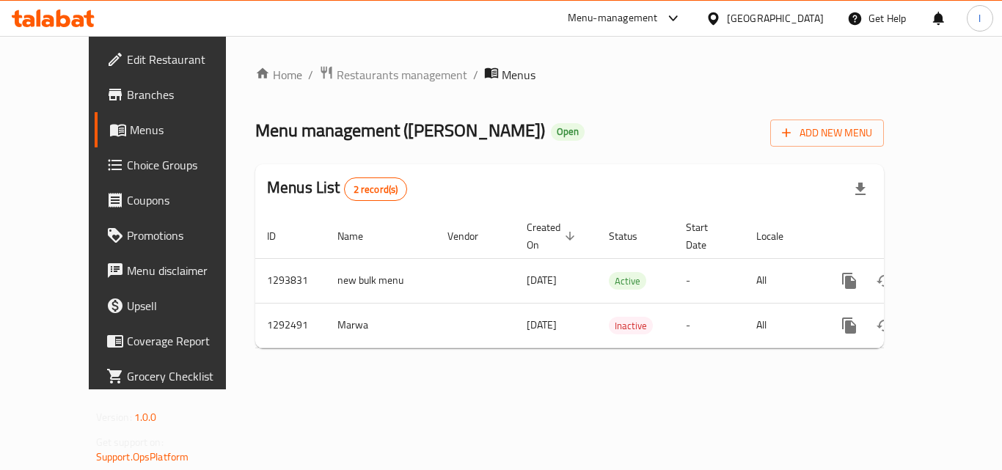
click at [775, 18] on div "[GEOGRAPHIC_DATA]" at bounding box center [765, 18] width 142 height 35
click at [727, 16] on div at bounding box center [716, 18] width 21 height 16
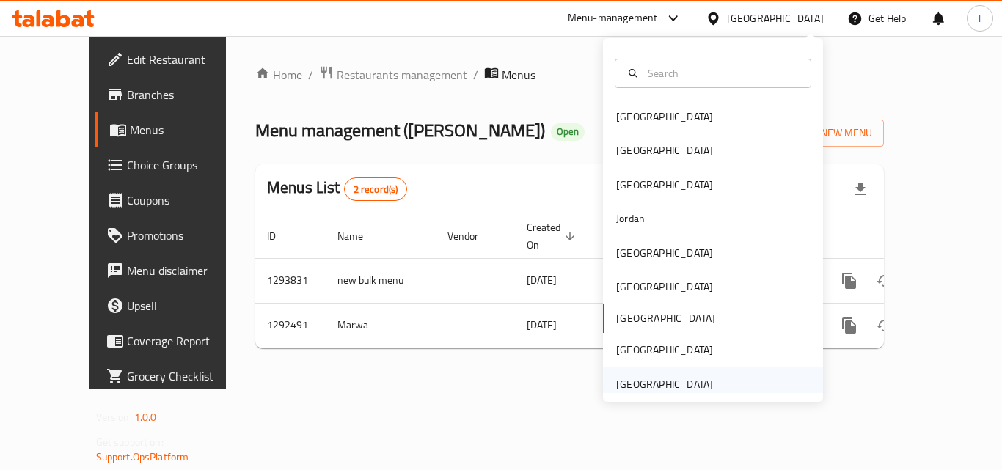
click at [706, 384] on div "[GEOGRAPHIC_DATA]" at bounding box center [664, 384] width 120 height 34
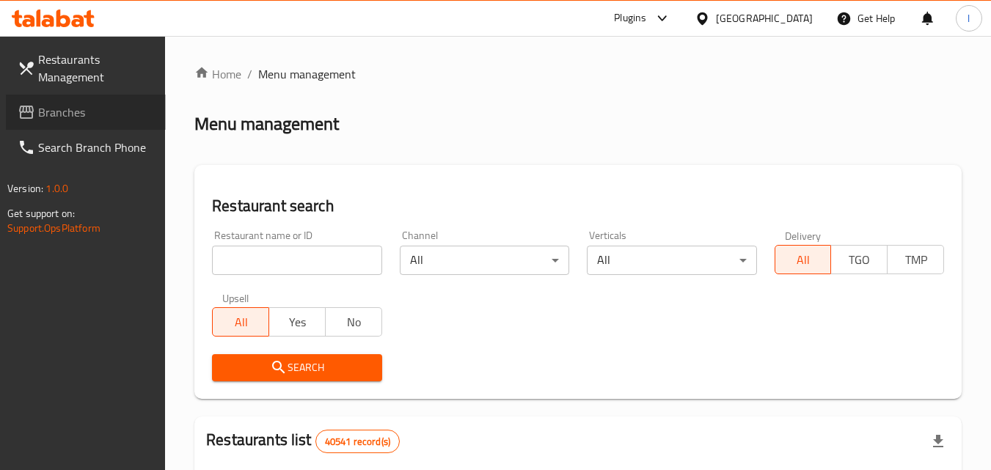
click at [84, 110] on span "Branches" at bounding box center [96, 112] width 116 height 18
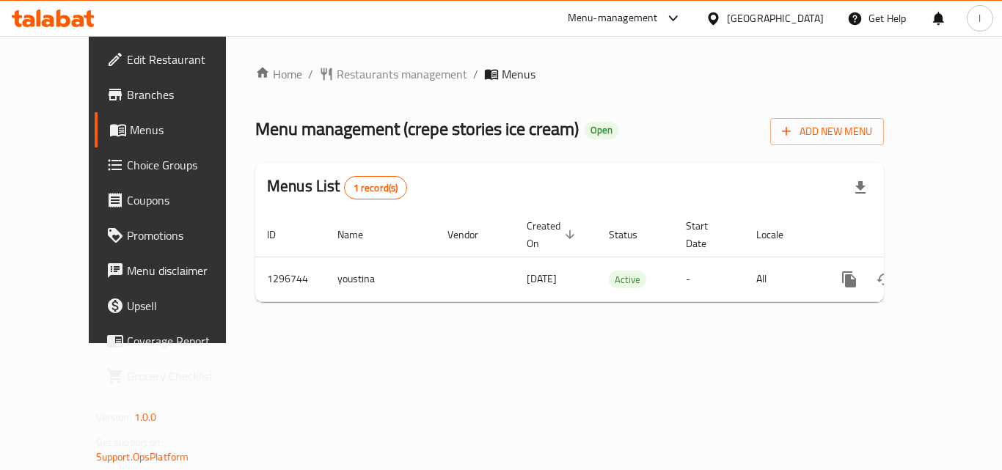
click at [775, 17] on div "[GEOGRAPHIC_DATA]" at bounding box center [775, 18] width 97 height 16
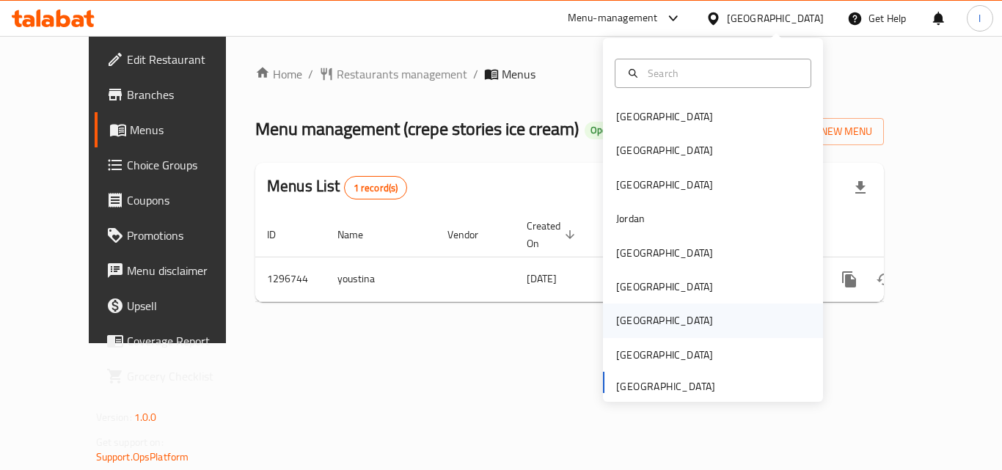
click at [648, 316] on div "[GEOGRAPHIC_DATA]" at bounding box center [713, 321] width 220 height 34
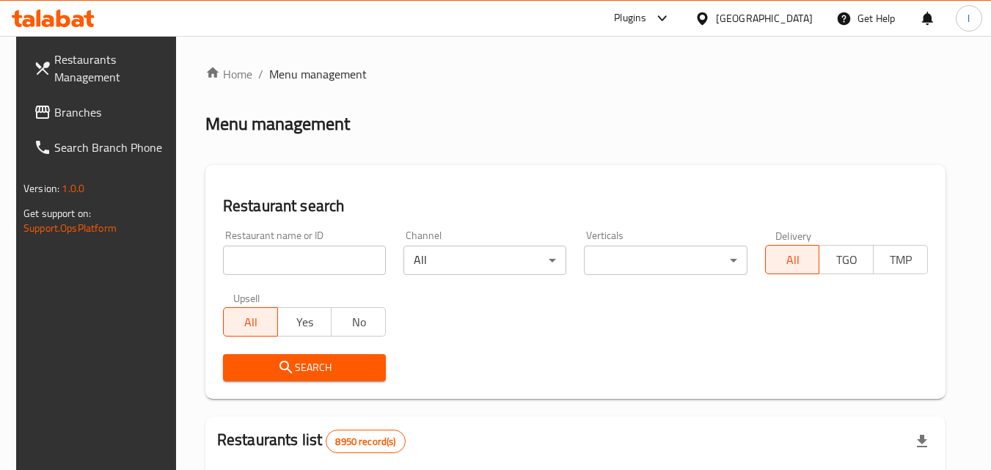
click at [95, 105] on span "Branches" at bounding box center [112, 112] width 116 height 18
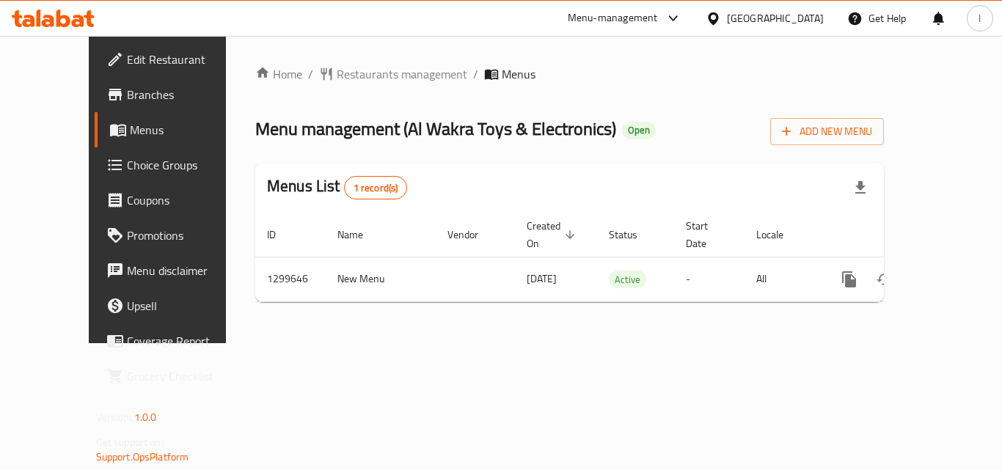
click at [718, 15] on icon at bounding box center [713, 18] width 10 height 12
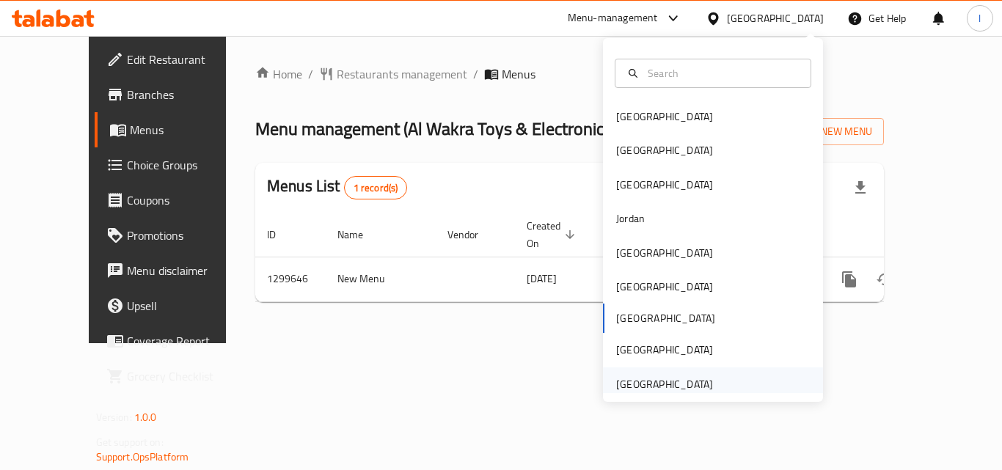
click at [752, 382] on div "[GEOGRAPHIC_DATA]" at bounding box center [713, 384] width 220 height 34
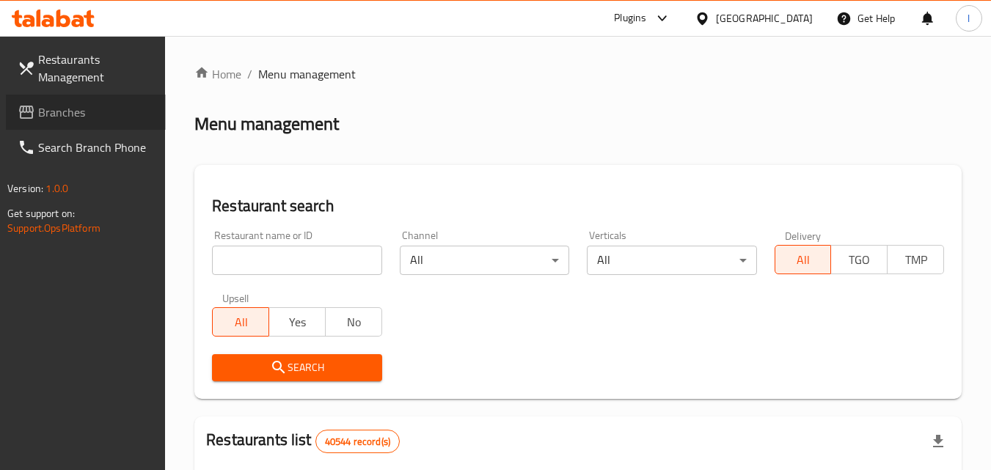
click at [125, 99] on link "Branches" at bounding box center [86, 112] width 160 height 35
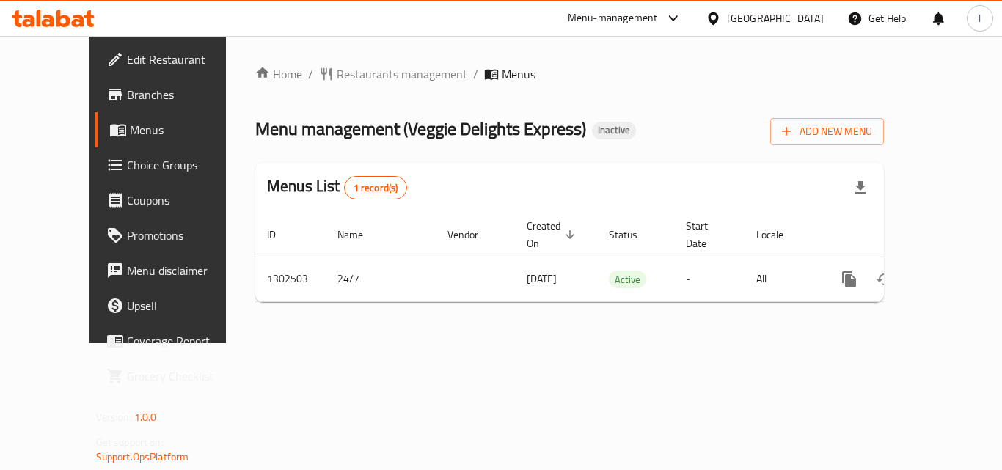
click at [665, 11] on div at bounding box center [670, 19] width 24 height 18
click at [579, 128] on div "Restaurant-Management" at bounding box center [534, 128] width 115 height 16
